Goal: Check status: Check status

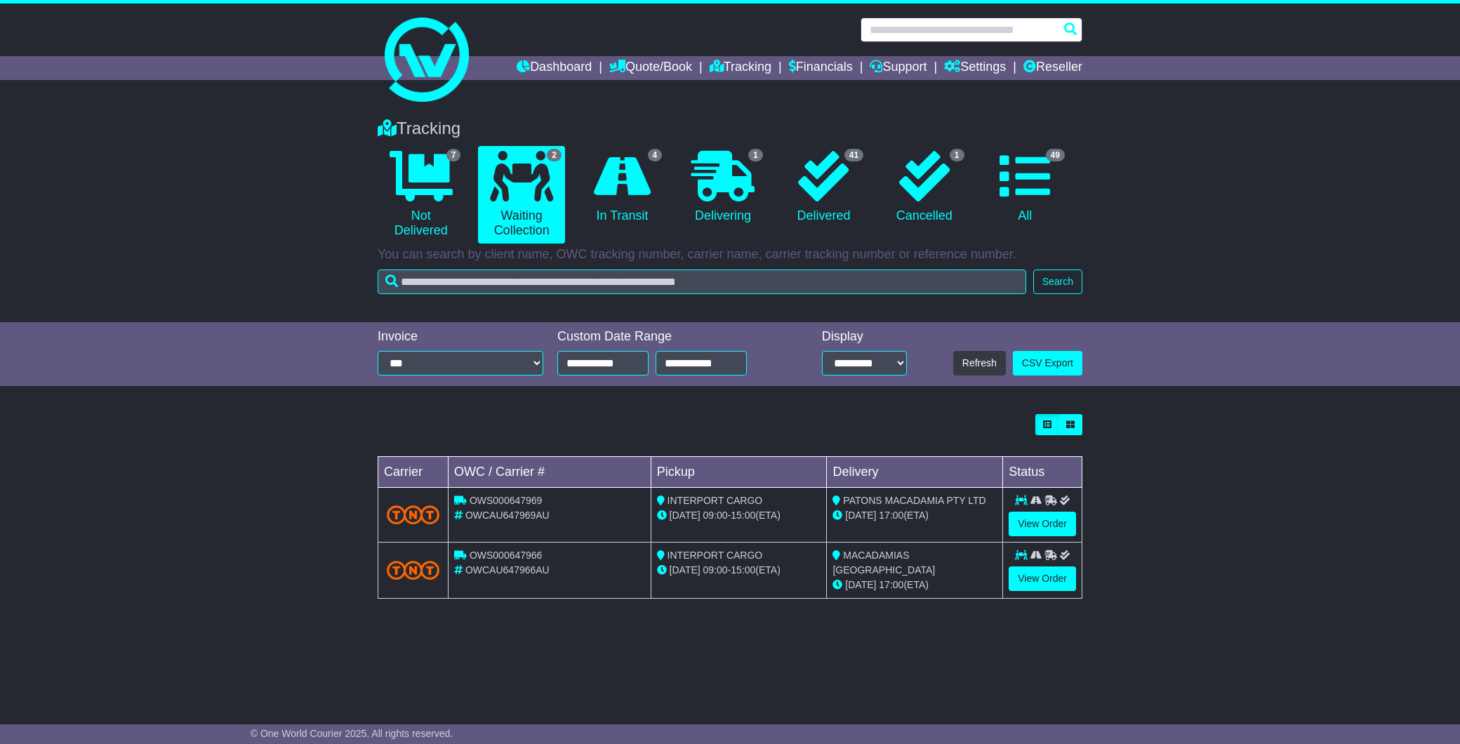
click at [967, 29] on input "text" at bounding box center [972, 30] width 222 height 25
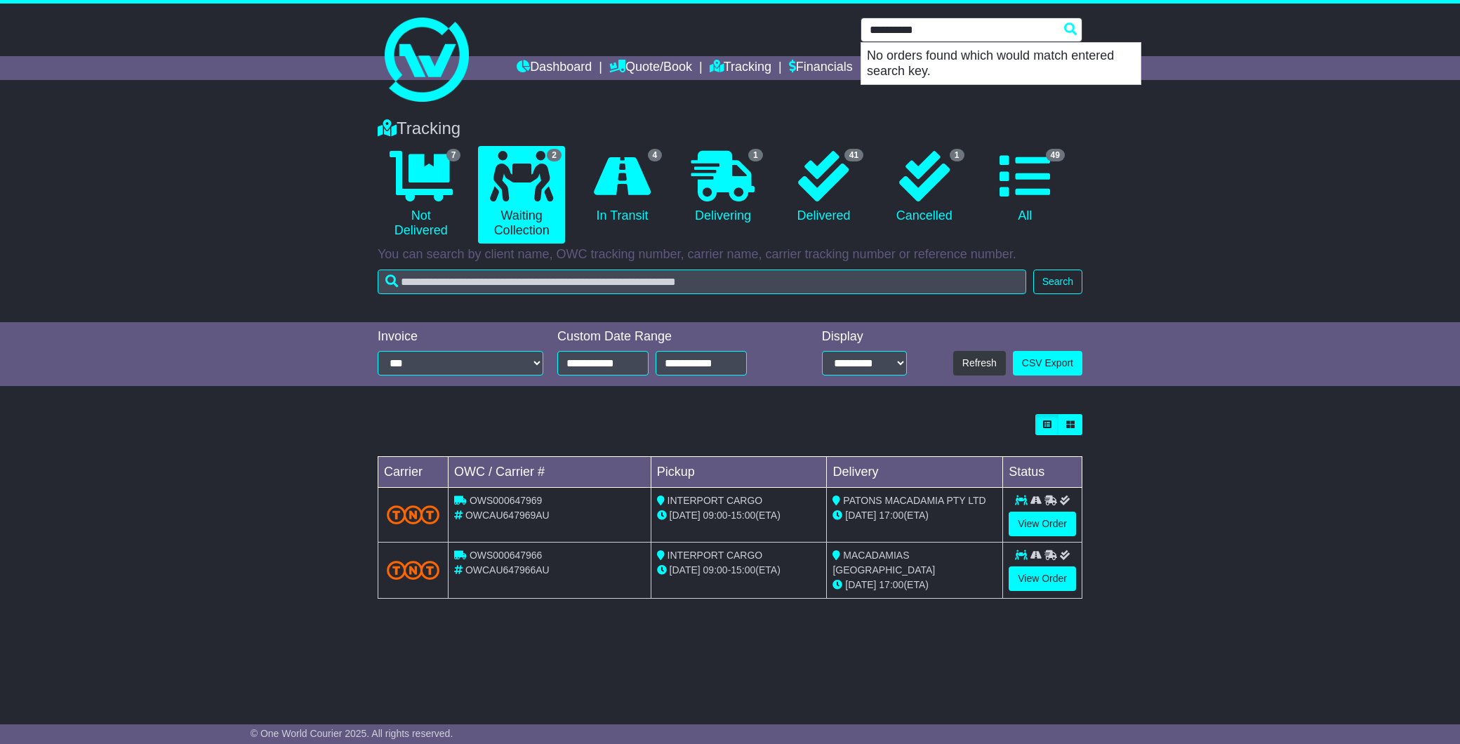
click at [946, 26] on input "**********" at bounding box center [972, 30] width 222 height 25
click at [915, 32] on input "*********" at bounding box center [972, 30] width 222 height 25
type input "**********"
click at [549, 58] on link "Dashboard" at bounding box center [554, 68] width 75 height 24
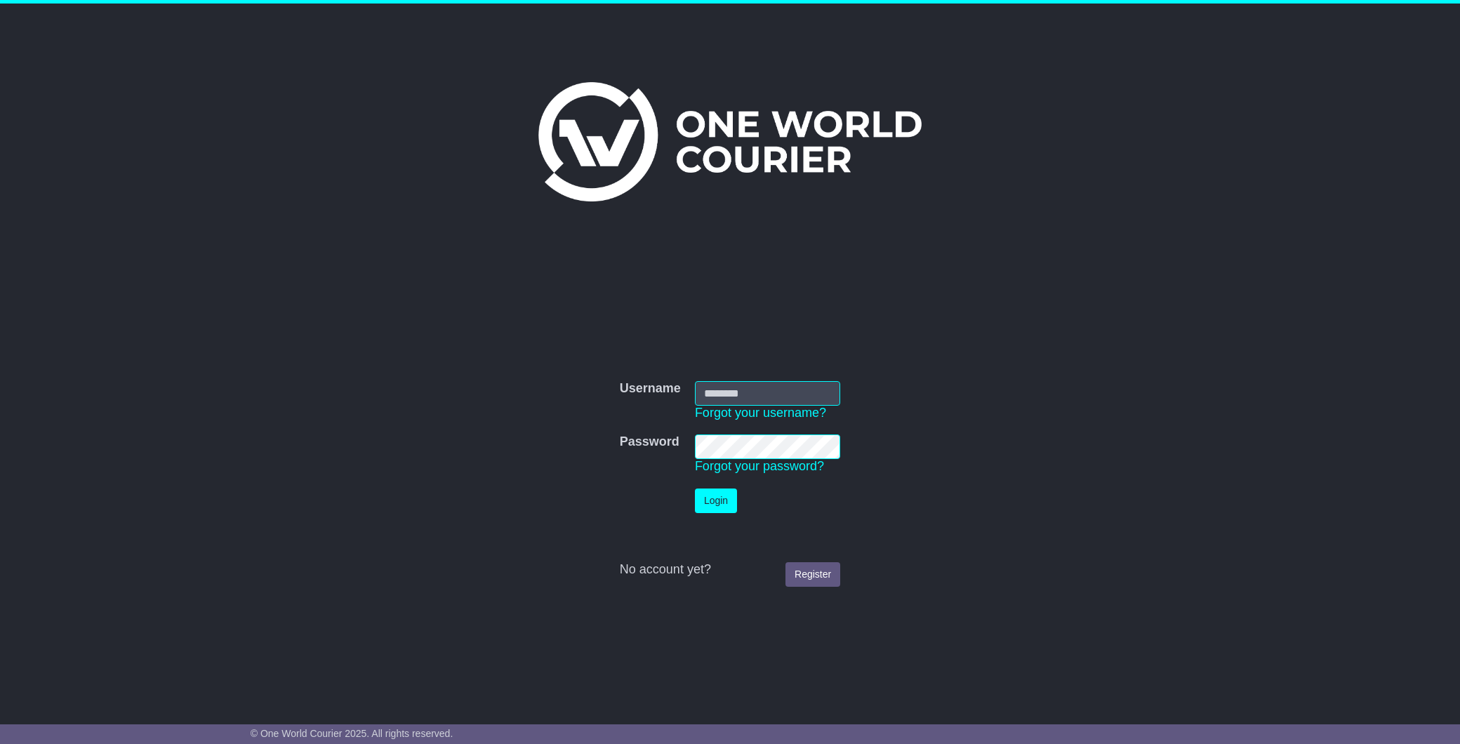
type input "**********"
click at [718, 493] on button "Login" at bounding box center [716, 501] width 42 height 25
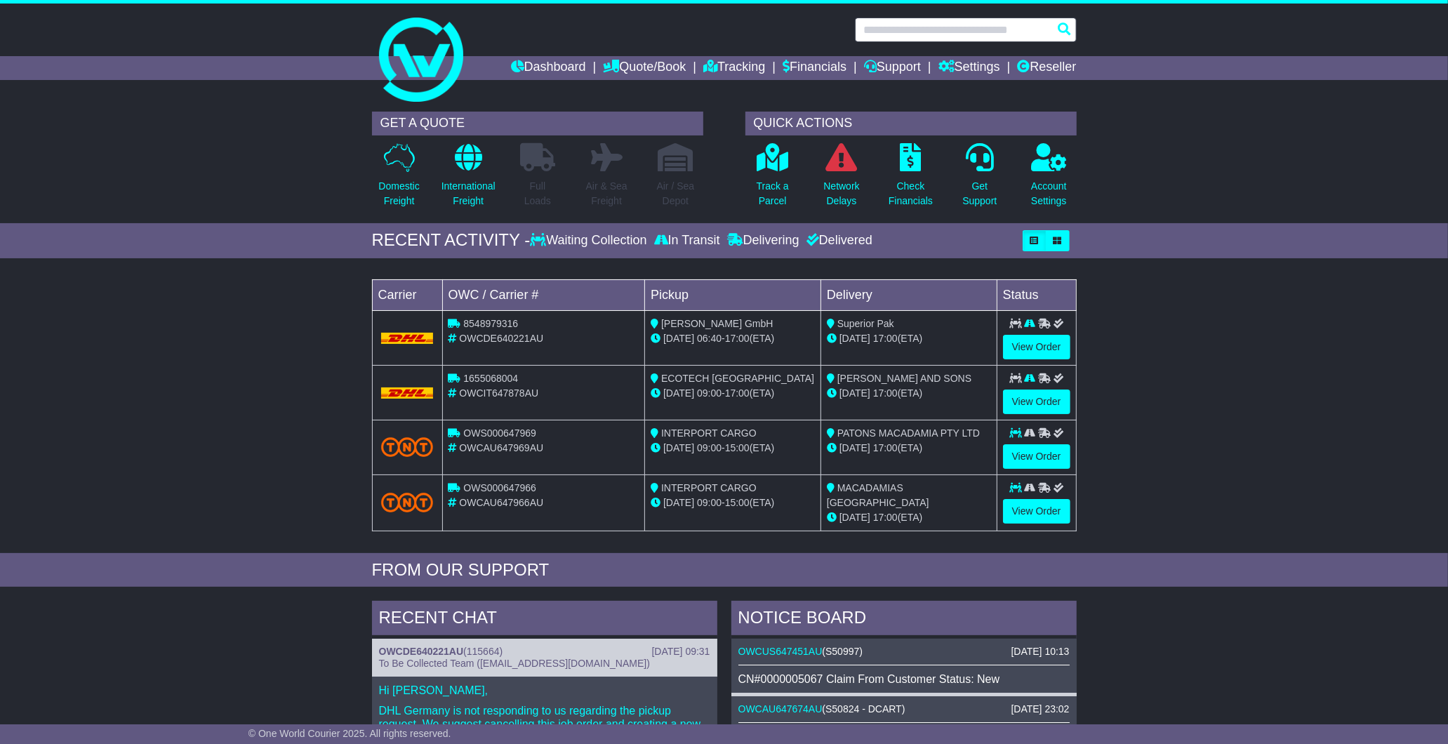
click at [965, 37] on input "text" at bounding box center [966, 30] width 222 height 25
type input "*****"
type input "**********"
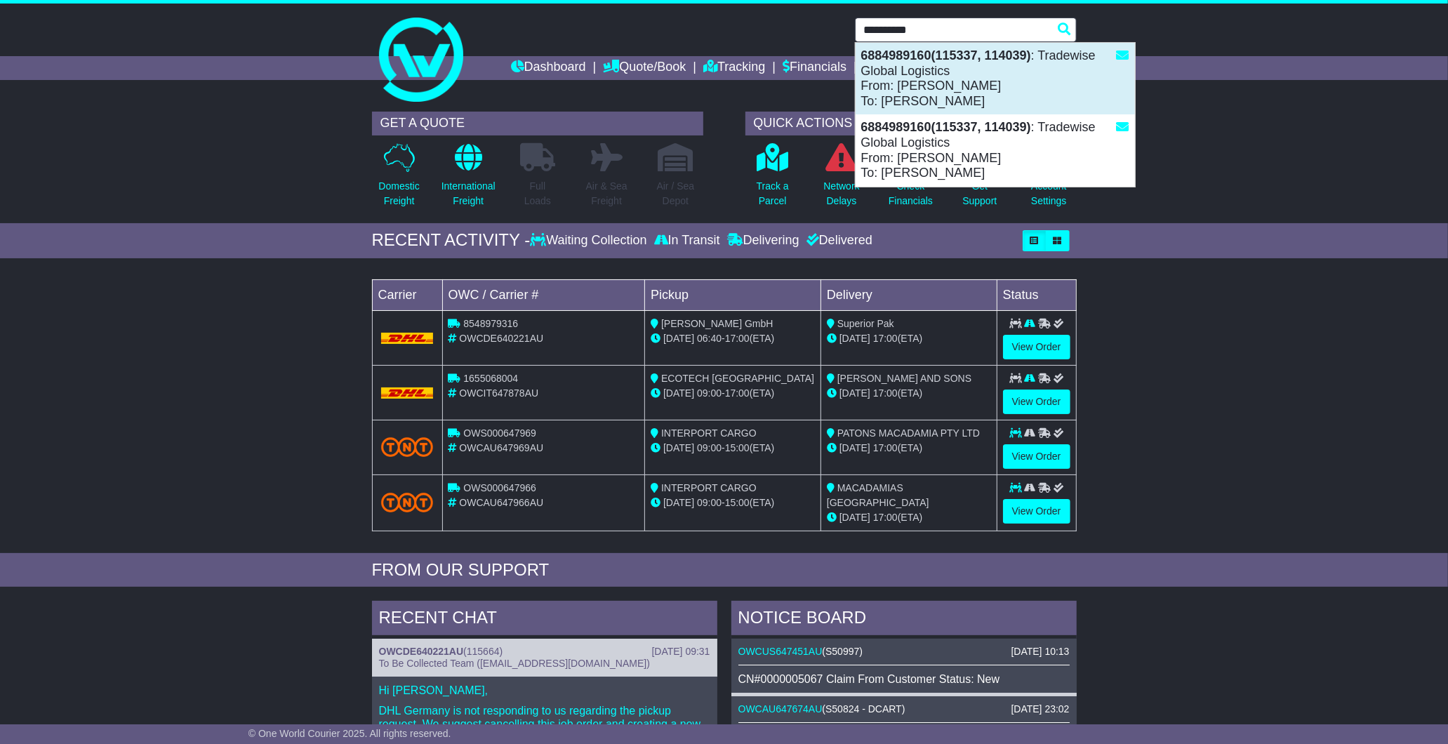
click at [969, 74] on div "6884989160(115337, 114039) : Tradewise Global Logistics From: ELENA PETERS To: …" at bounding box center [995, 79] width 279 height 72
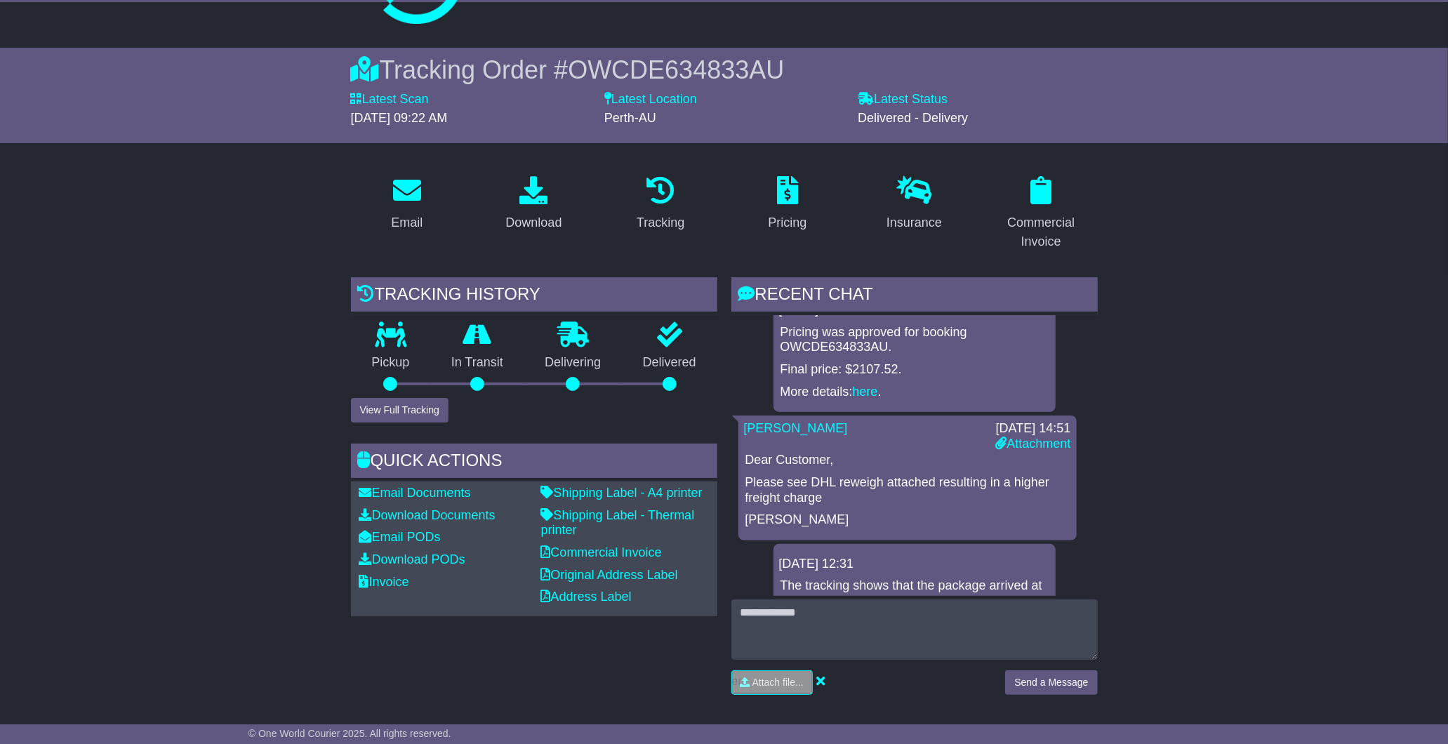
scroll to position [78, 0]
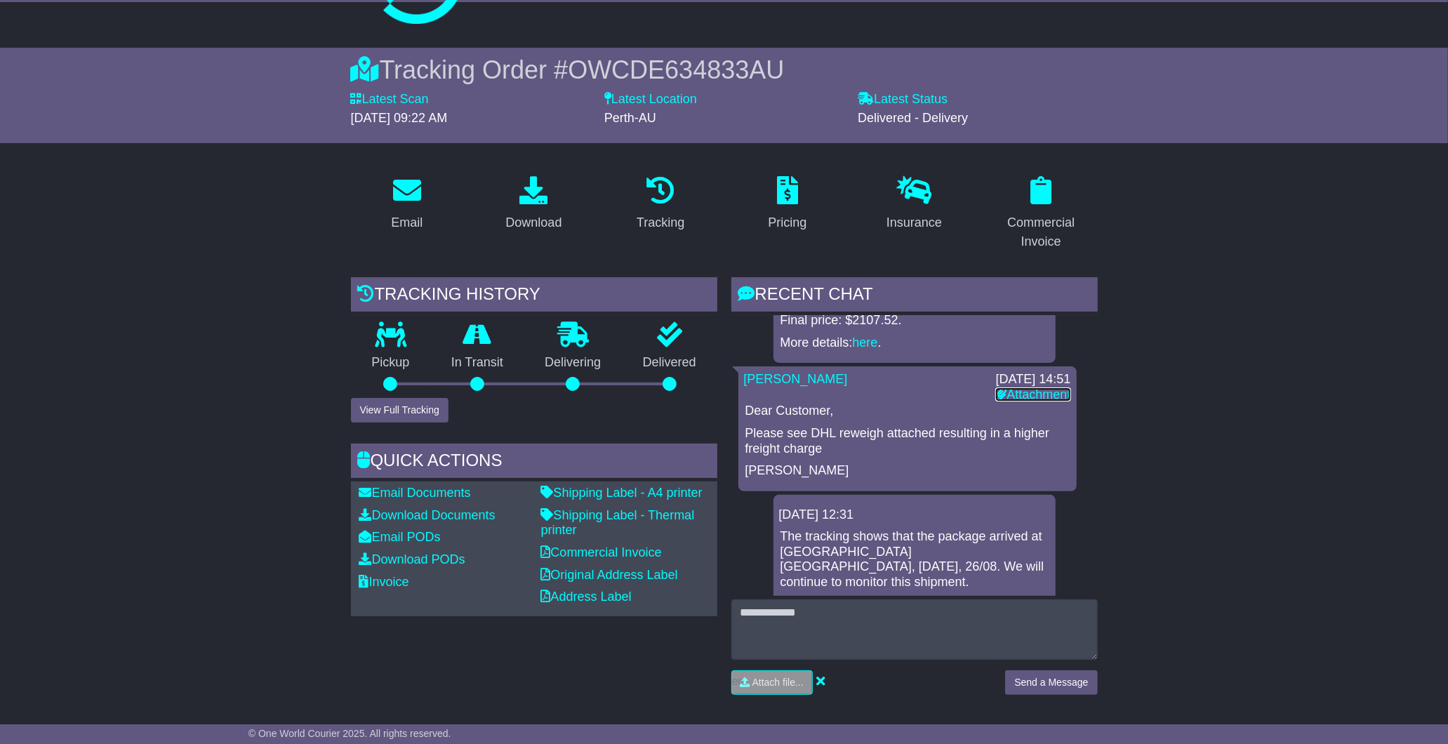
click at [1023, 393] on link "Attachment" at bounding box center [1032, 394] width 75 height 14
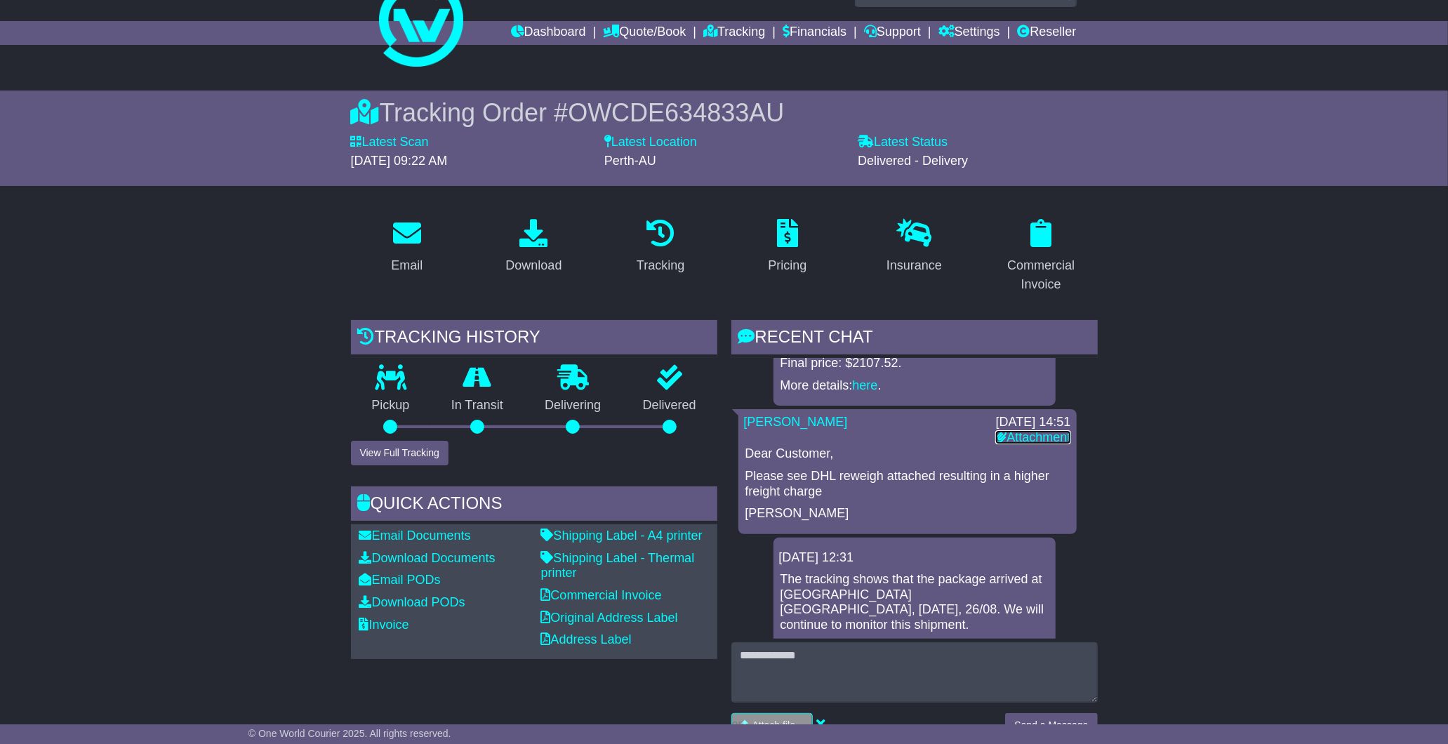
scroll to position [0, 0]
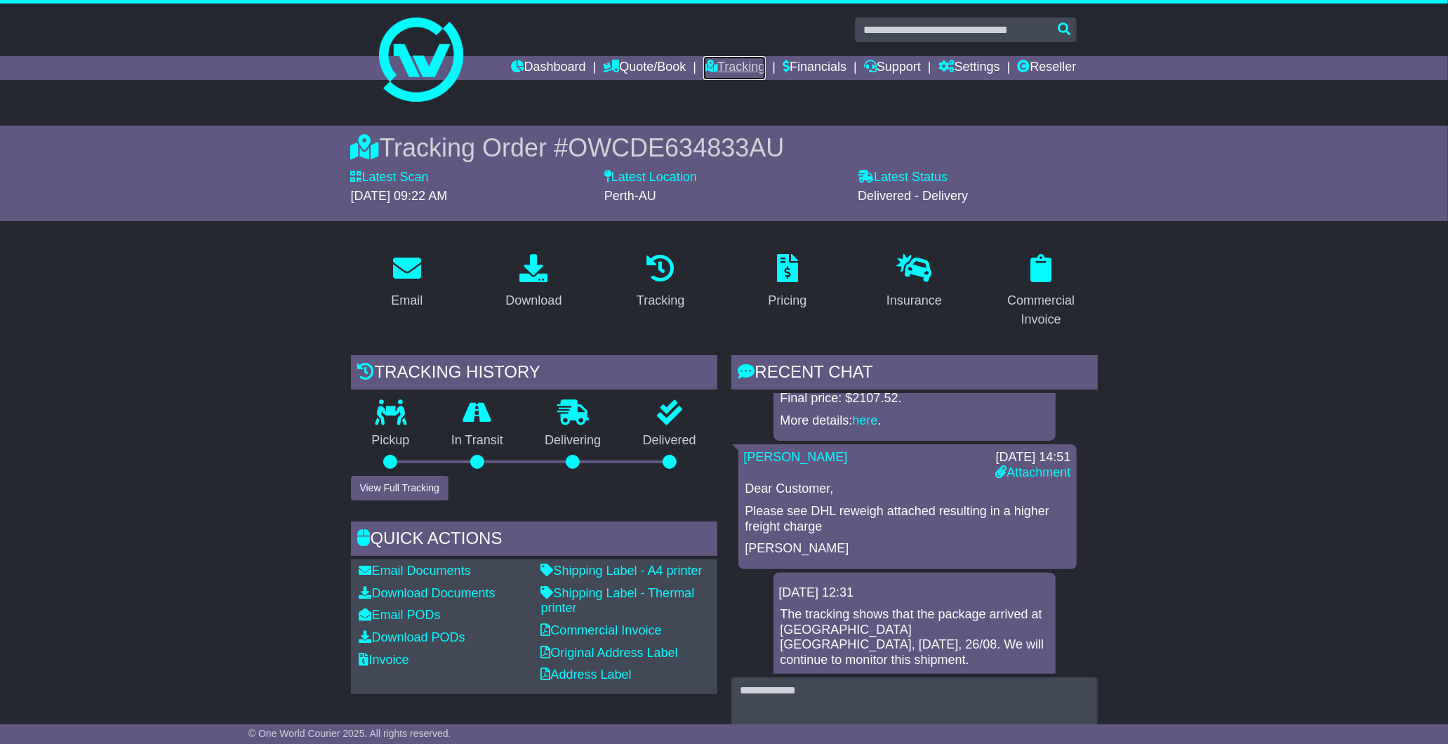
click at [727, 68] on link "Tracking" at bounding box center [734, 68] width 62 height 24
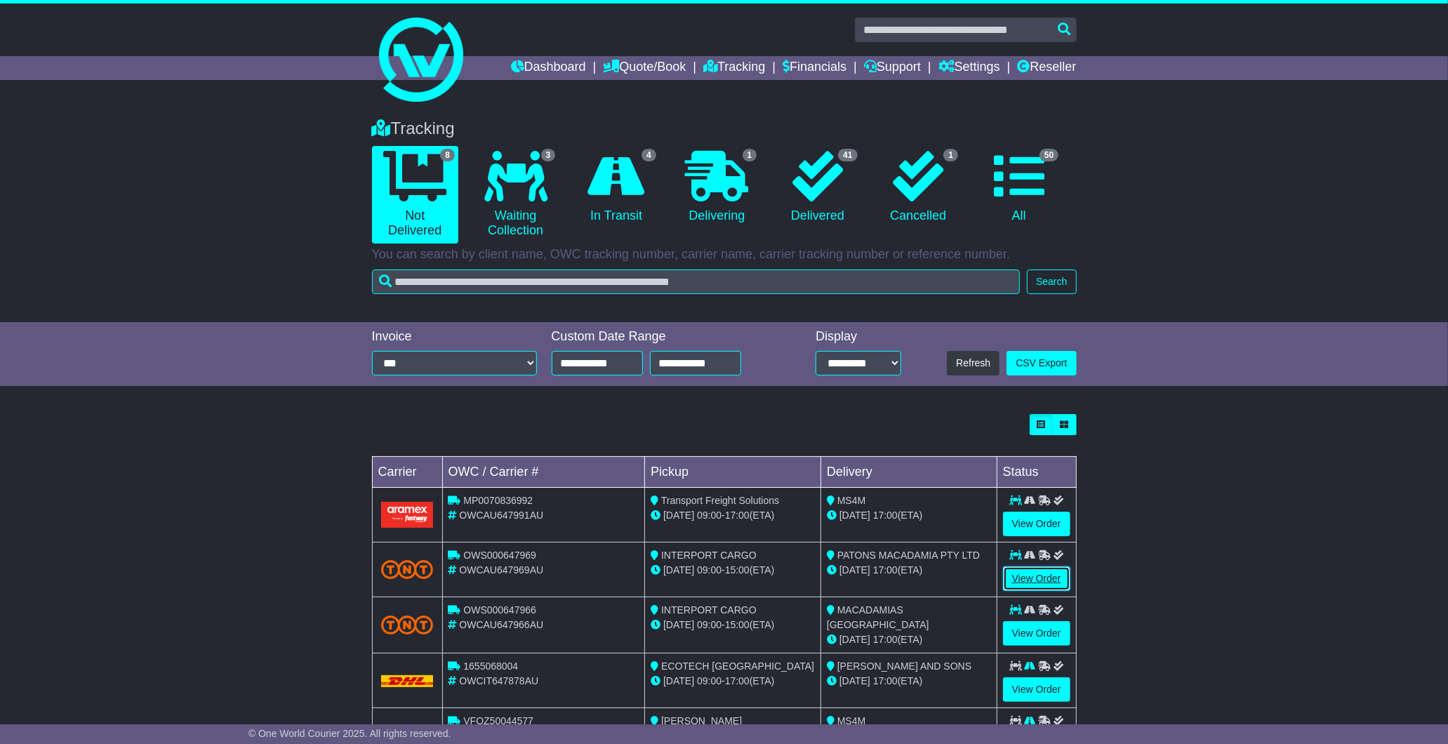
click at [1022, 581] on link "View Order" at bounding box center [1036, 578] width 67 height 25
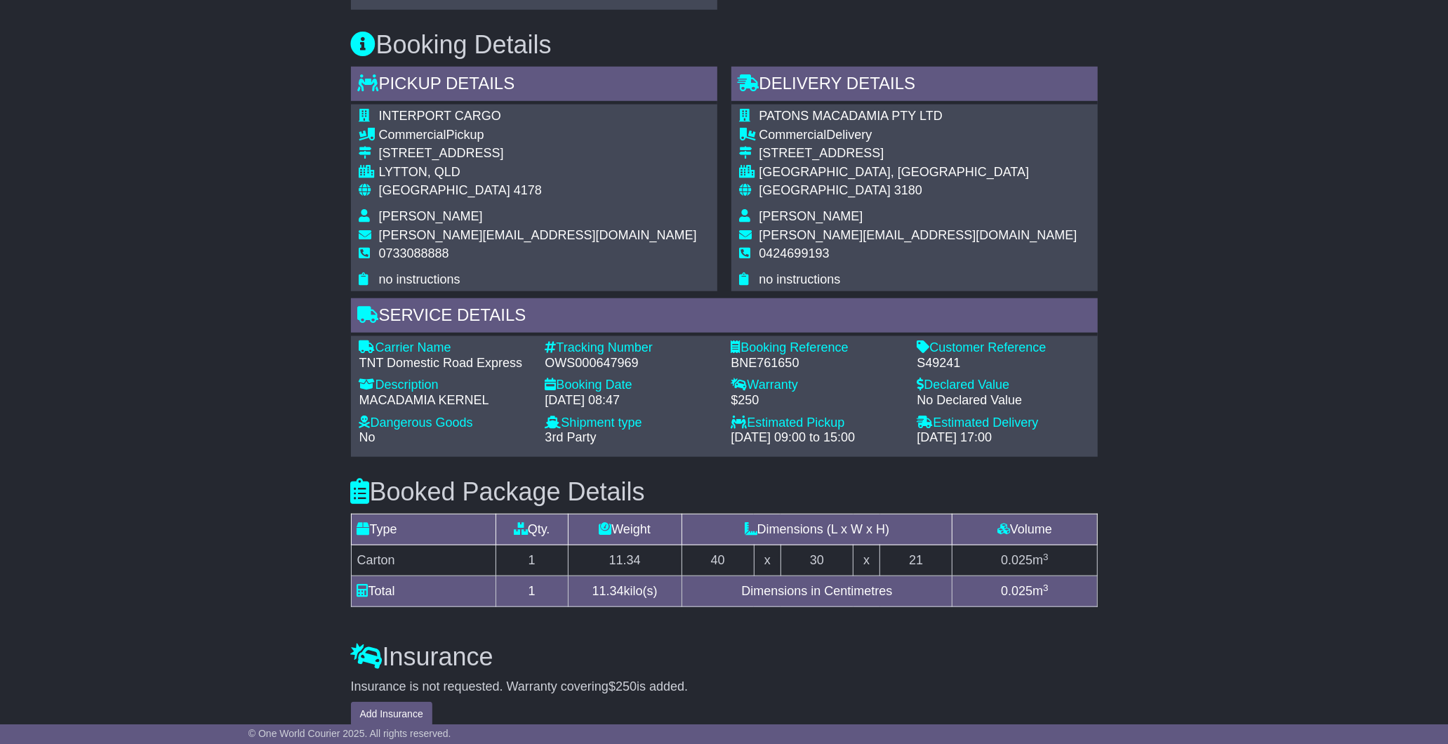
scroll to position [1014, 0]
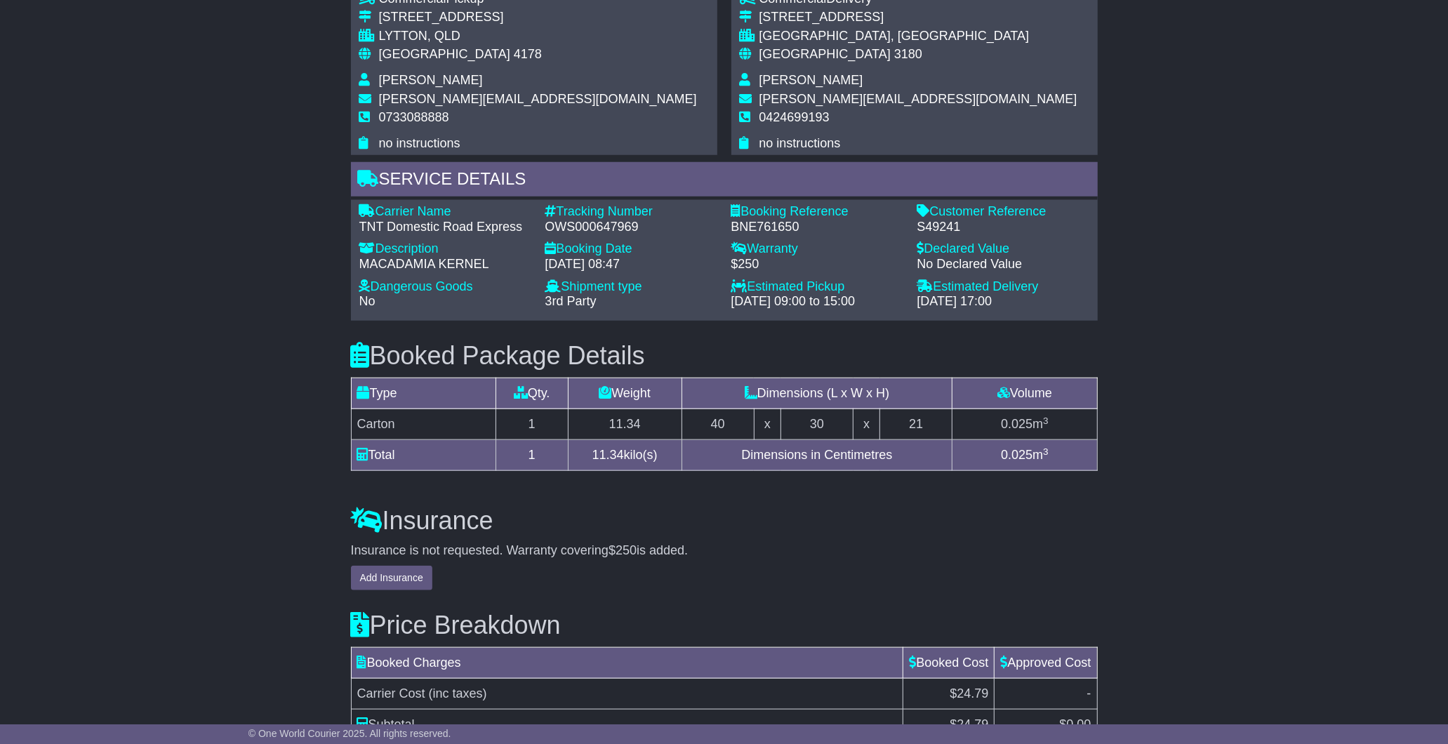
click at [599, 220] on div "OWS000647969" at bounding box center [631, 227] width 172 height 15
copy div "OWS000647969"
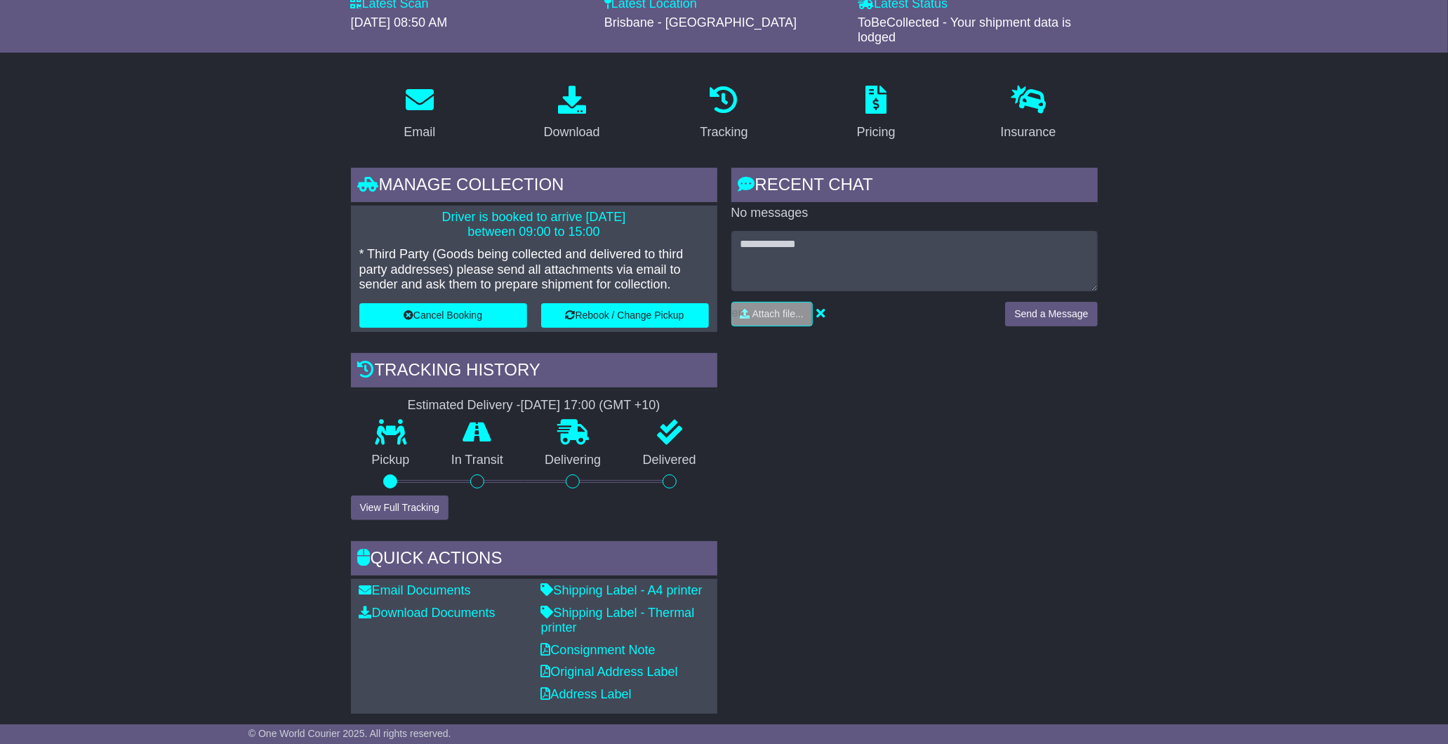
scroll to position [0, 0]
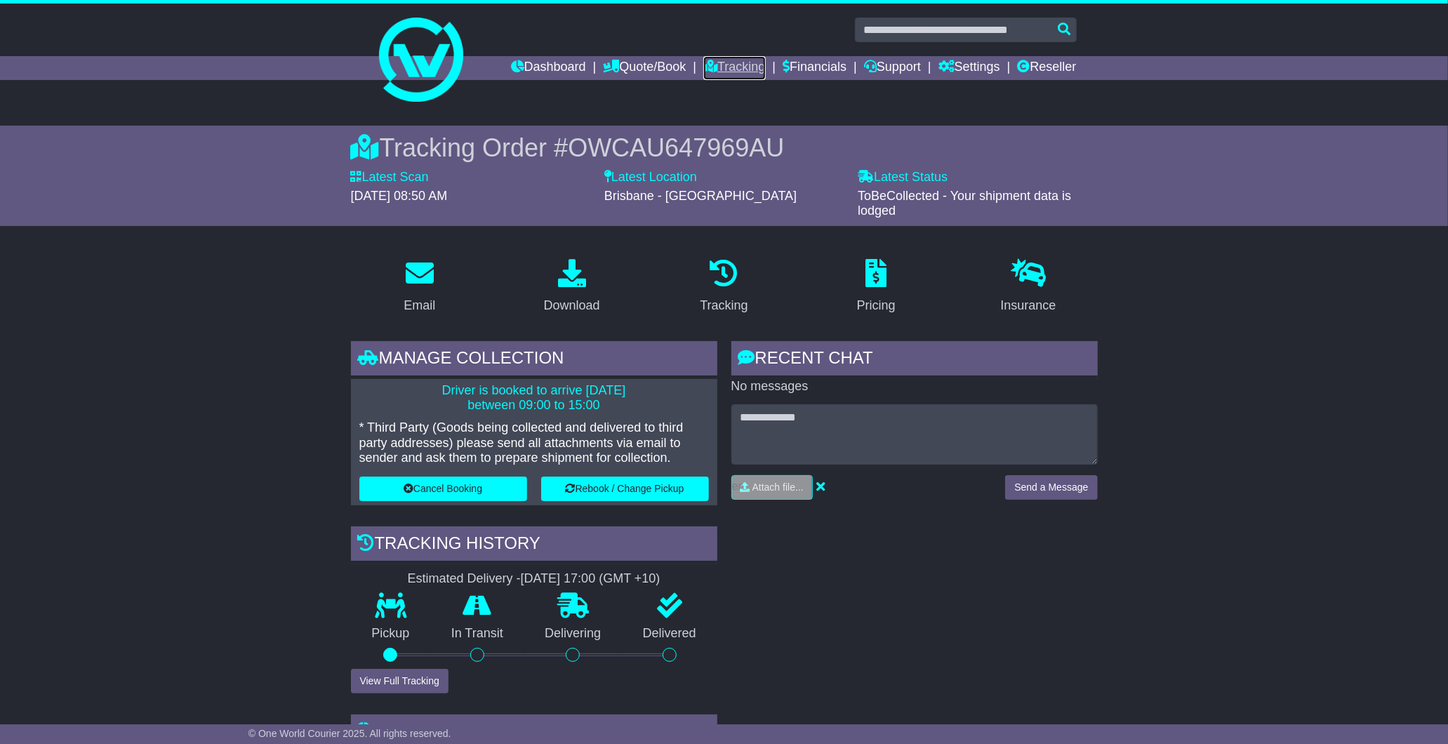
click at [711, 71] on link "Tracking" at bounding box center [734, 68] width 62 height 24
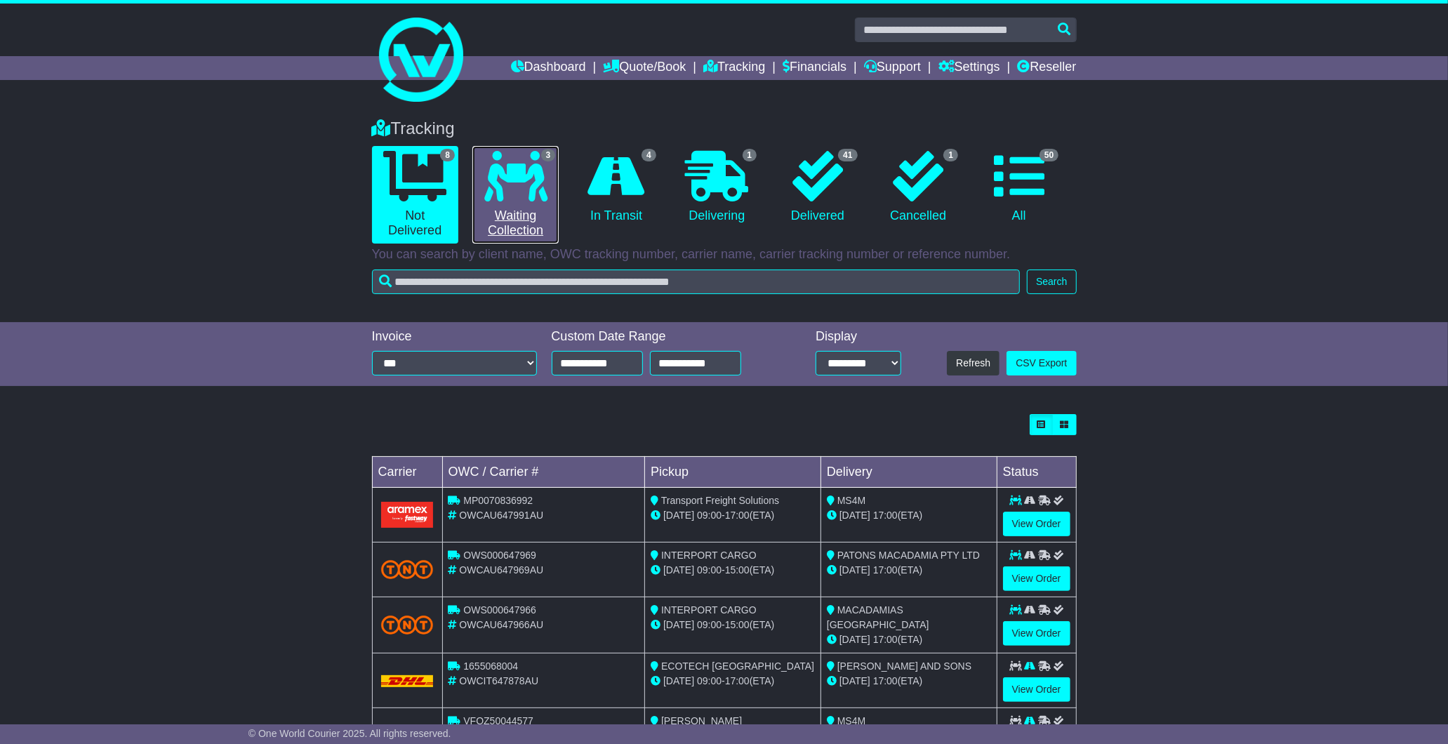
click at [522, 204] on link "3 Waiting Collection" at bounding box center [515, 195] width 86 height 98
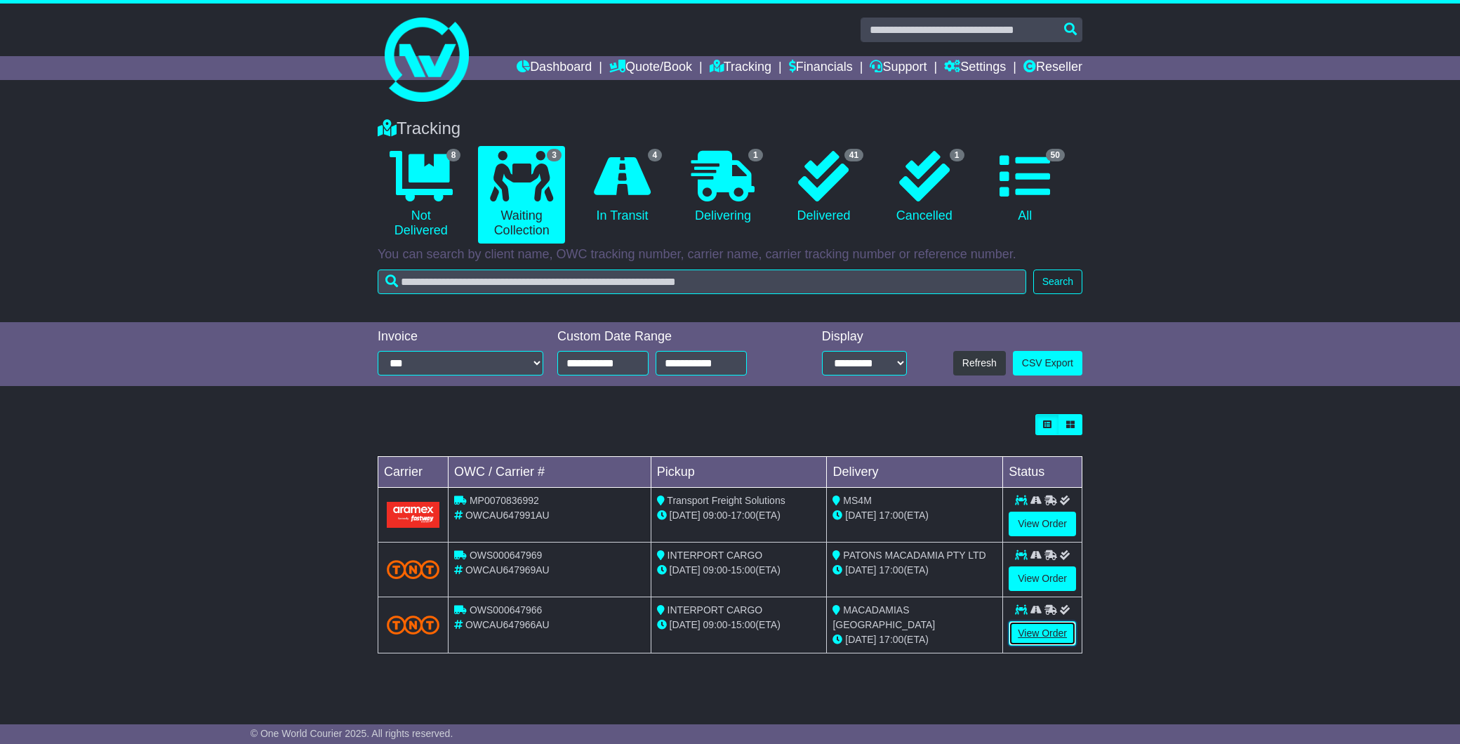
click at [1039, 633] on link "View Order" at bounding box center [1042, 633] width 67 height 25
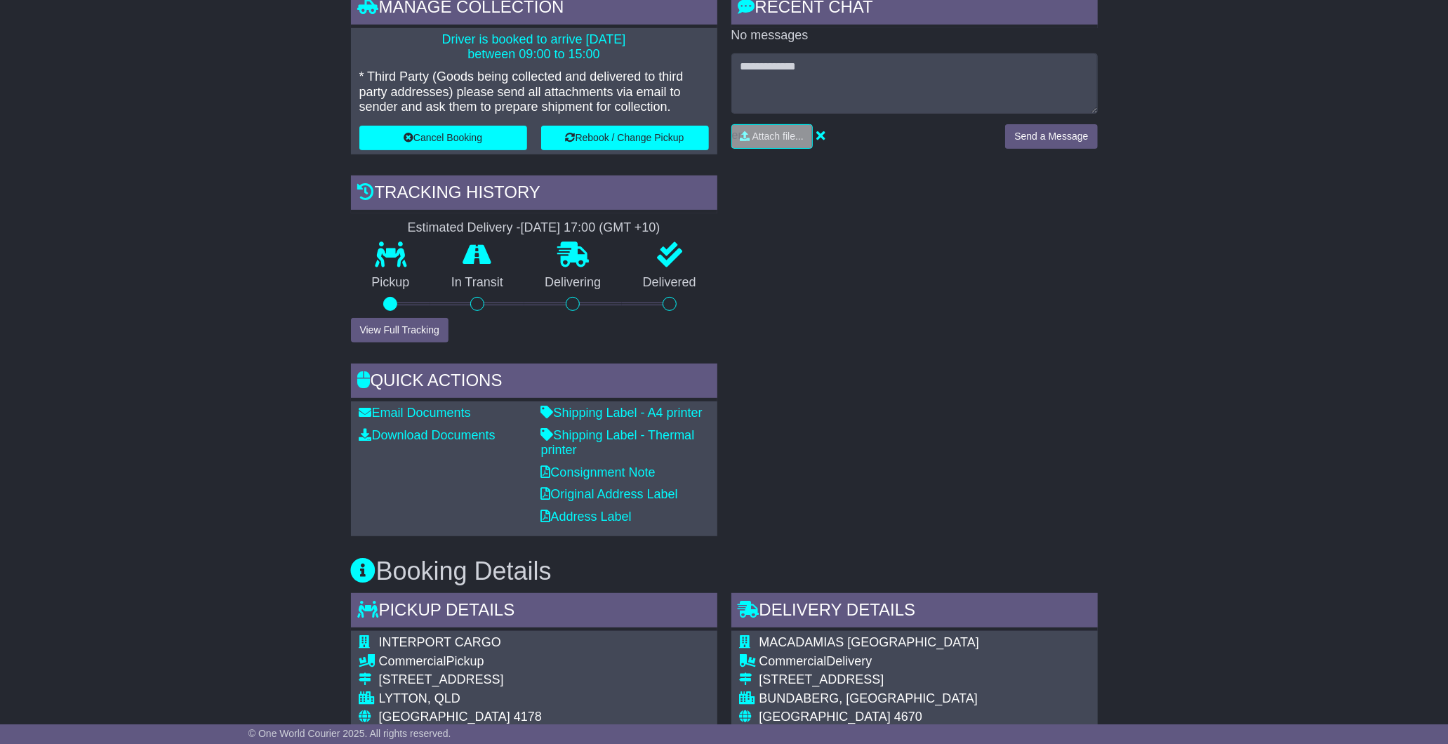
scroll to position [340, 0]
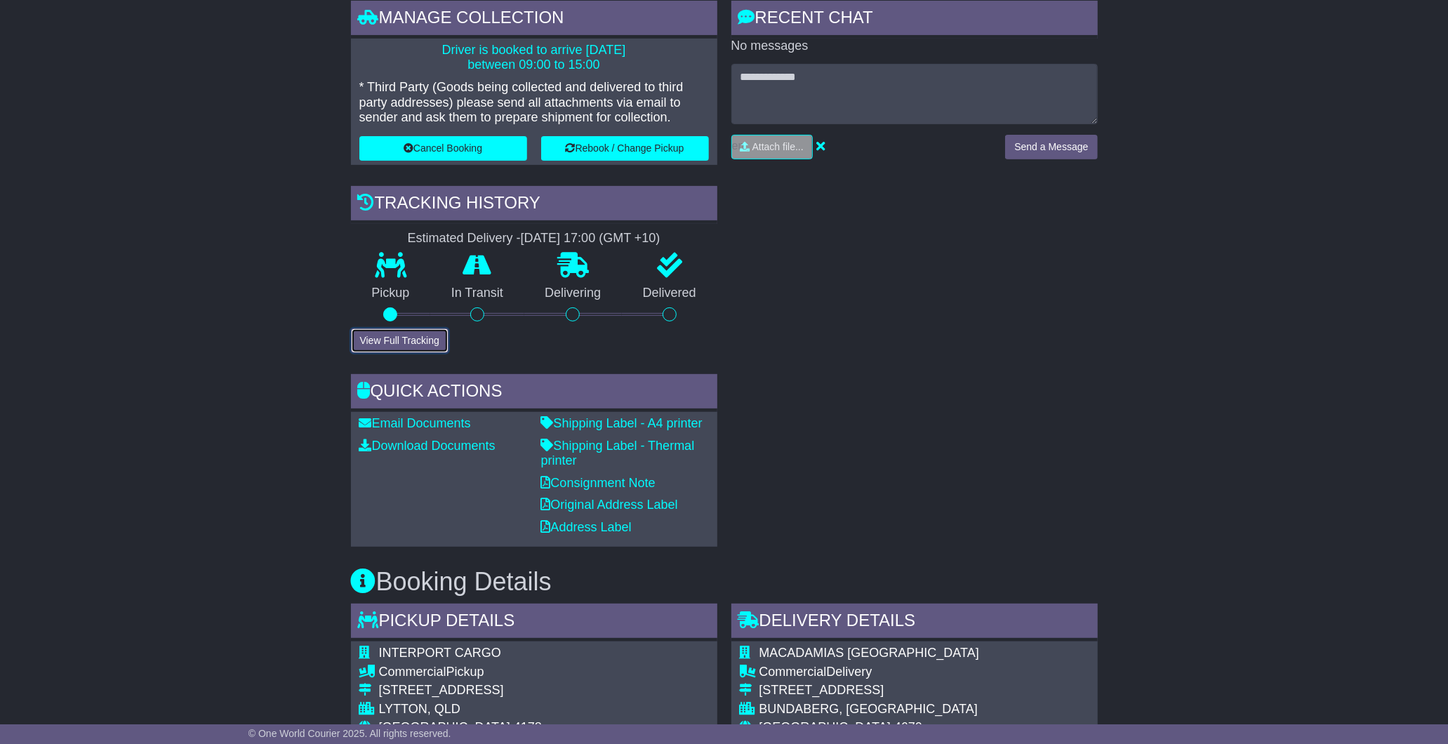
click at [388, 345] on button "View Full Tracking" at bounding box center [400, 341] width 98 height 25
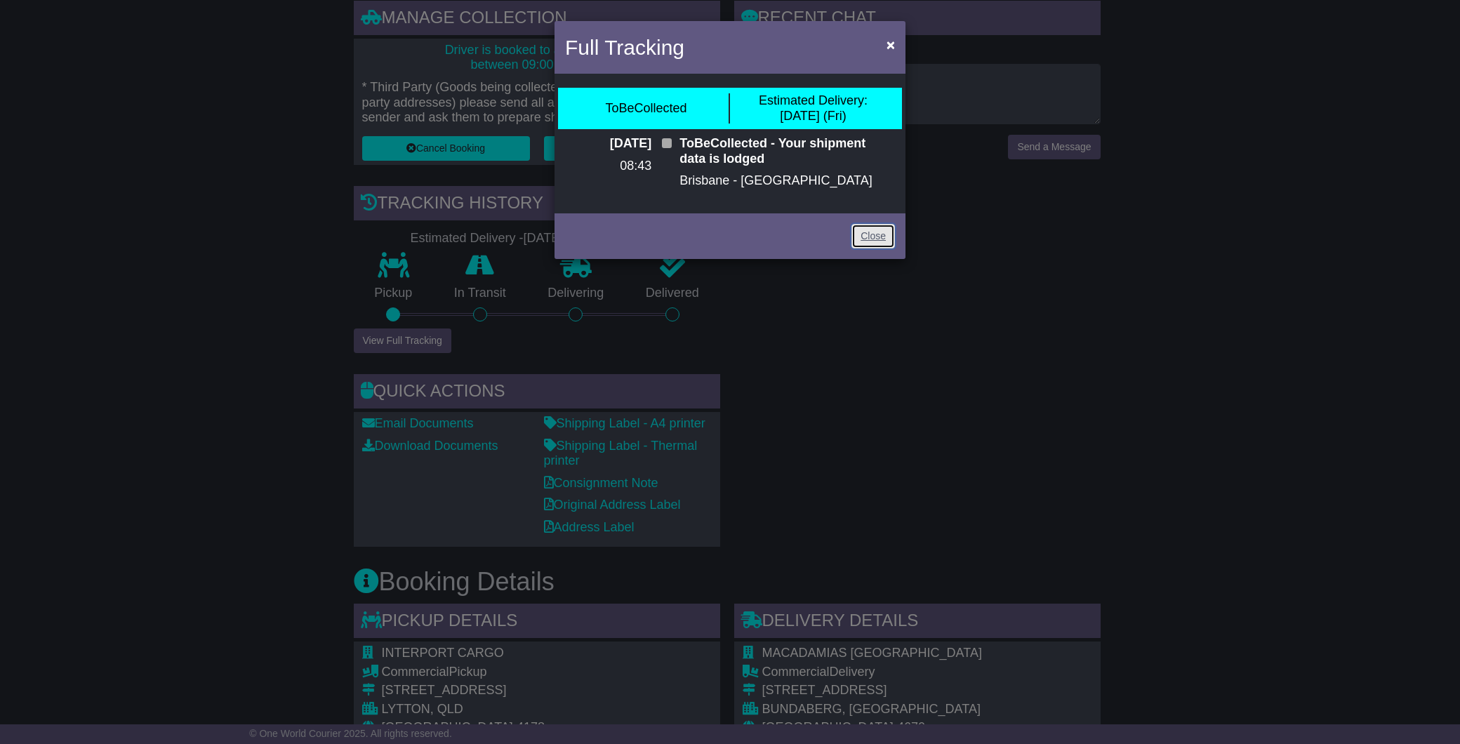
click at [878, 234] on link "Close" at bounding box center [873, 236] width 44 height 25
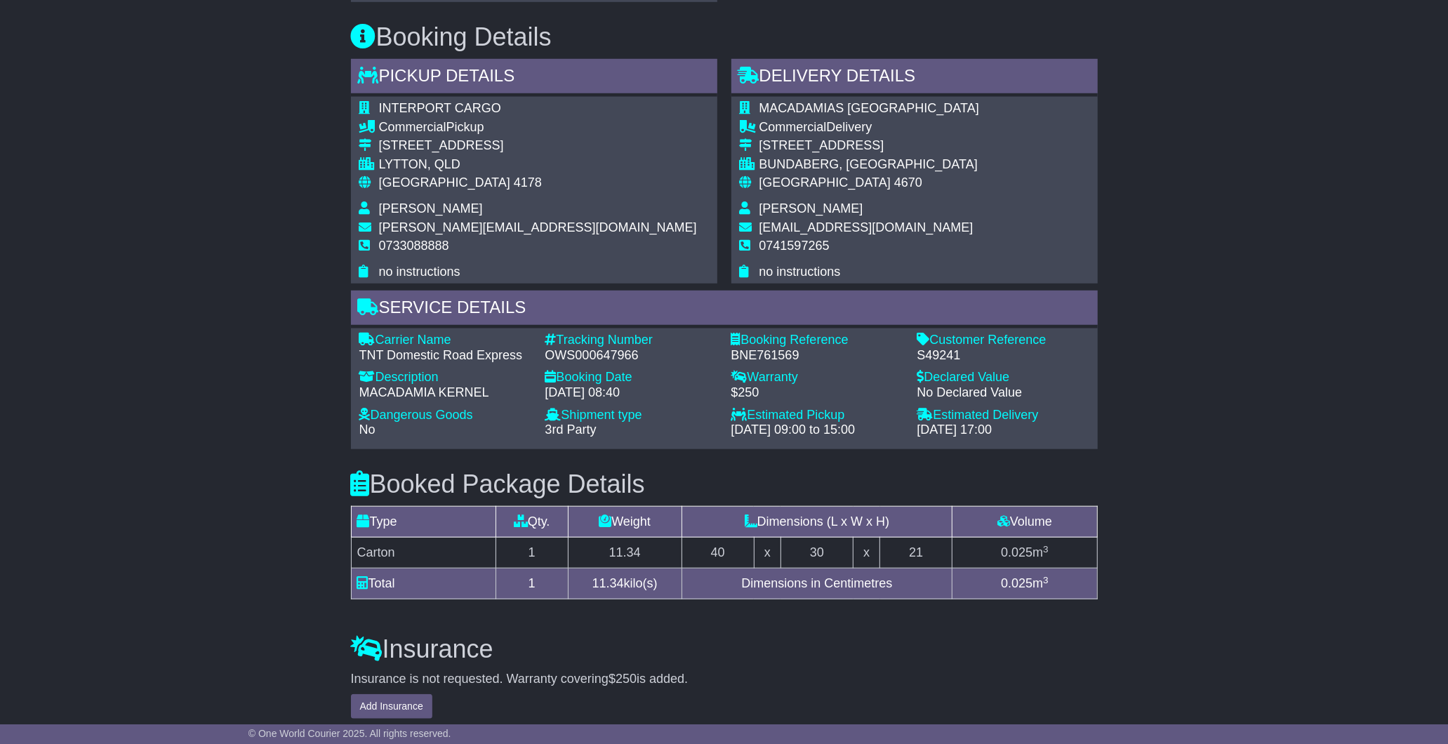
scroll to position [887, 0]
click at [585, 354] on div "OWS000647966" at bounding box center [631, 354] width 172 height 15
copy div "OWS000647966"
click at [213, 375] on div "Email Download Tracking Pricing Insurance" at bounding box center [724, 156] width 1448 height 1591
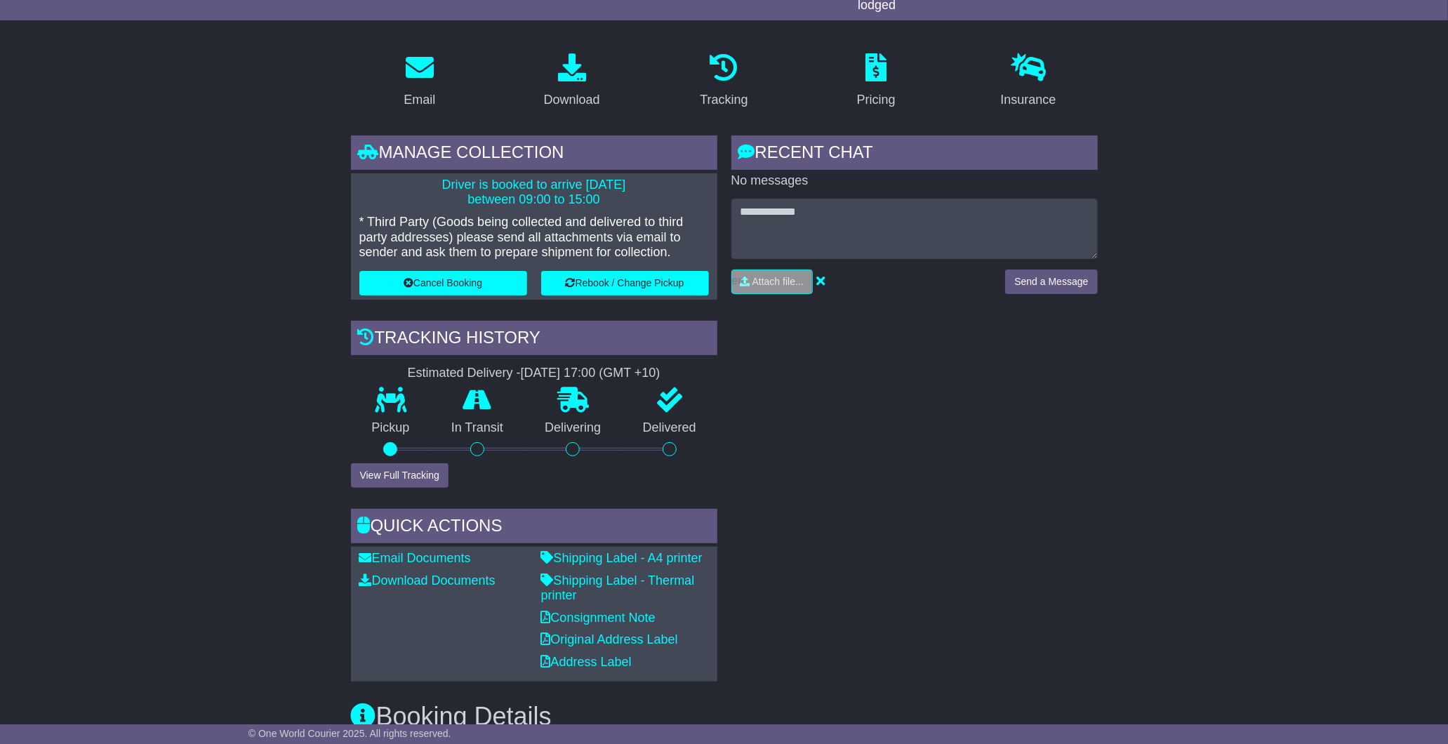
scroll to position [185, 0]
